Goal: Task Accomplishment & Management: Manage account settings

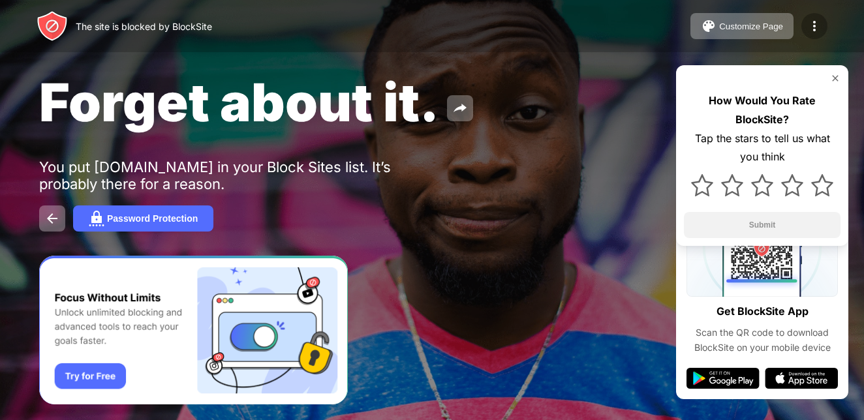
click at [812, 37] on div at bounding box center [814, 26] width 26 height 26
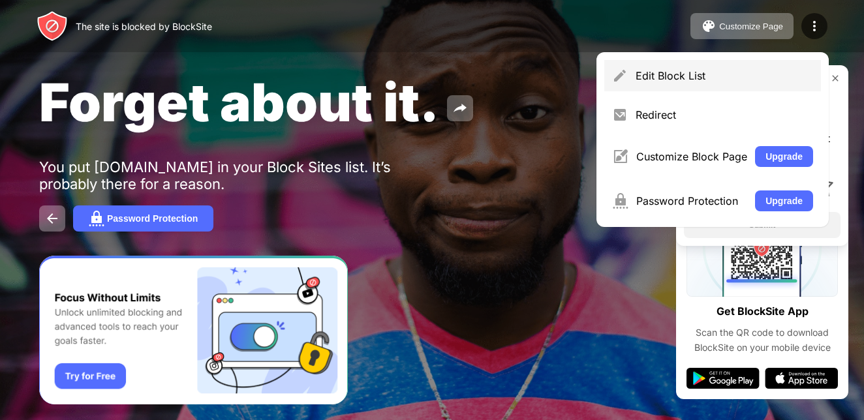
click at [679, 68] on div "Edit Block List" at bounding box center [712, 75] width 217 height 31
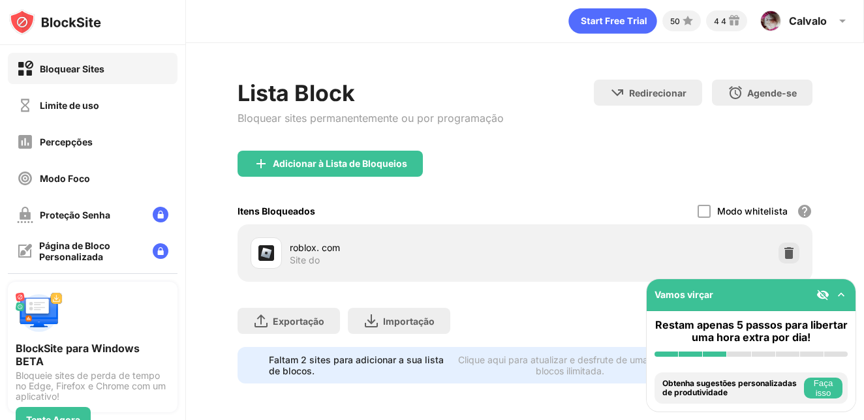
scroll to position [12, 0]
click at [78, 96] on div "Limite de uso" at bounding box center [93, 104] width 170 height 31
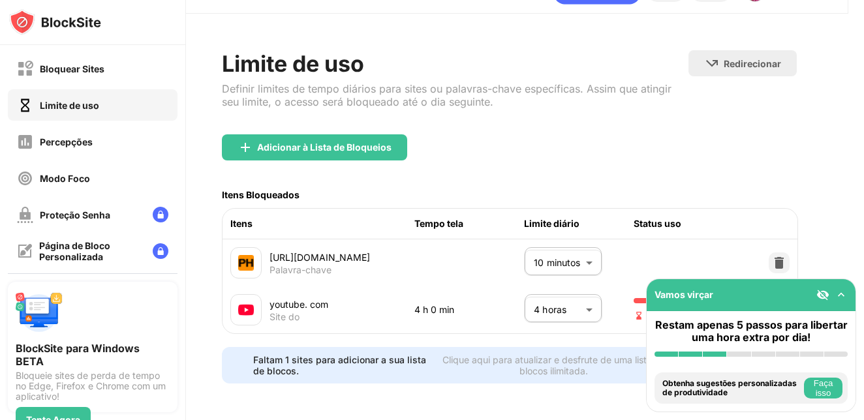
scroll to position [46, 46]
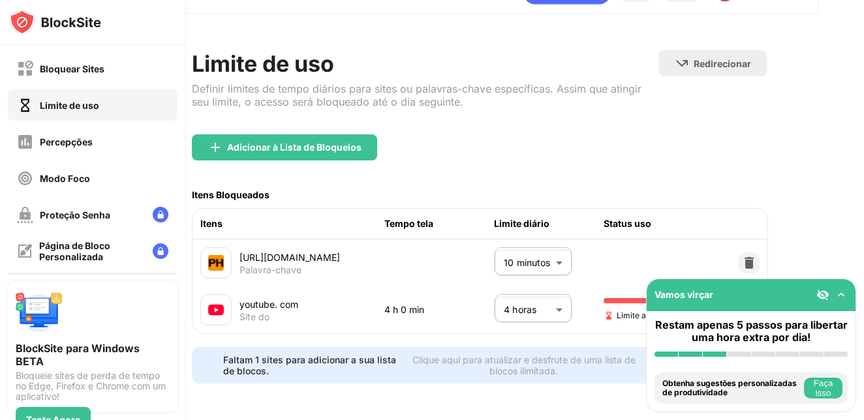
click at [844, 294] on img at bounding box center [840, 294] width 13 height 13
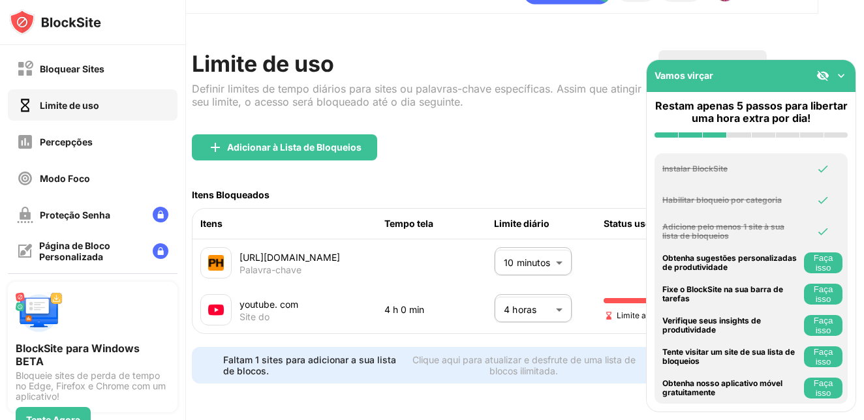
click at [838, 67] on div "Vamos virçar" at bounding box center [751, 76] width 209 height 32
click at [842, 64] on div "Vamos virçar" at bounding box center [751, 76] width 209 height 32
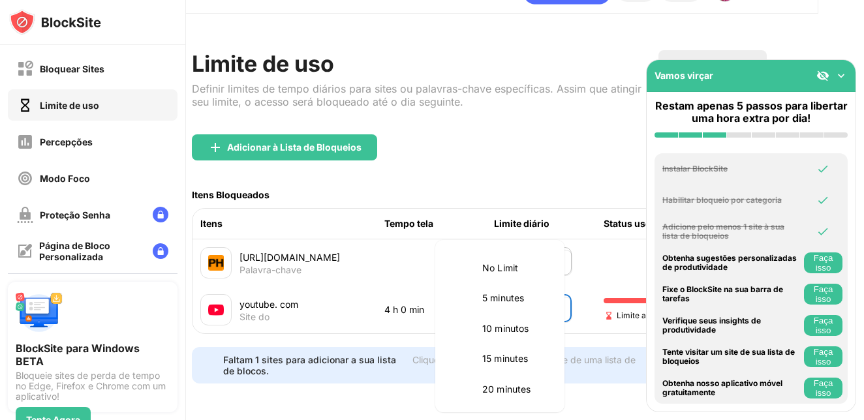
click at [549, 288] on body "Bloquear Sites Limite de uso Percepções Modo Foco Proteção Senha Página de Bloc…" at bounding box center [432, 210] width 864 height 420
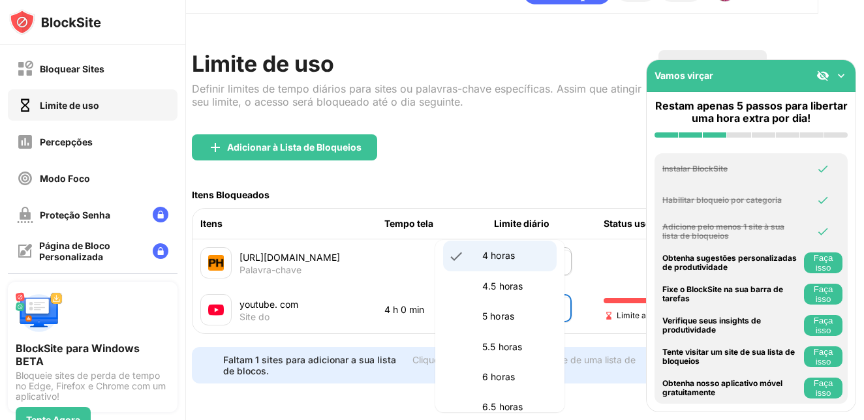
scroll to position [558, 0]
click at [505, 290] on p "4.5 horas" at bounding box center [515, 285] width 67 height 14
type input "***"
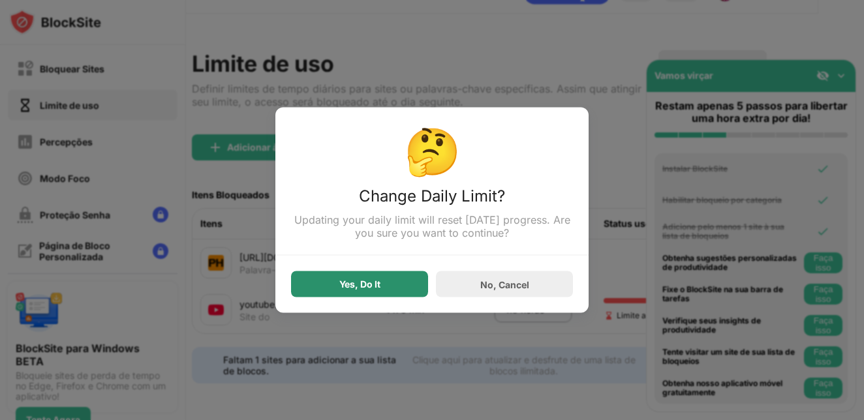
click at [403, 288] on div "Yes, Do It" at bounding box center [359, 284] width 137 height 26
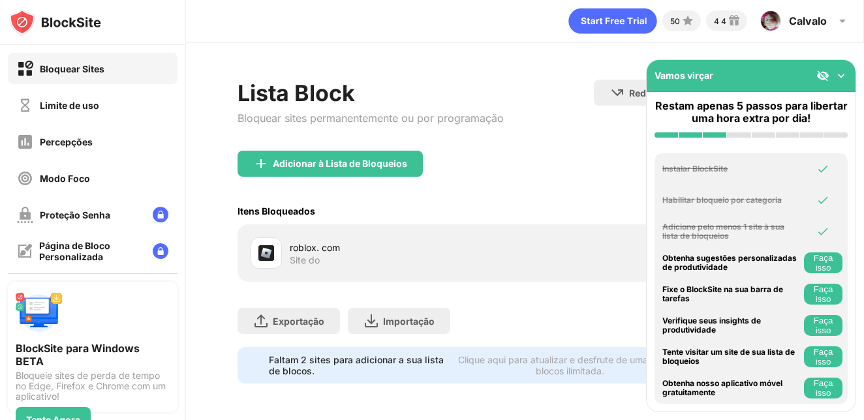
scroll to position [12, 10]
